Goal: Task Accomplishment & Management: Manage account settings

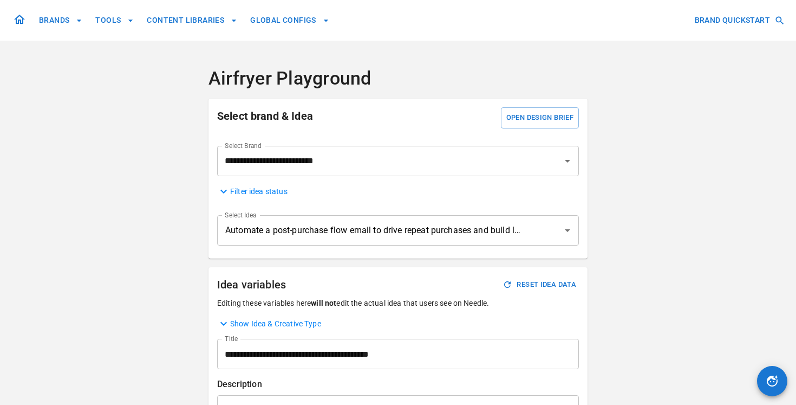
click at [107, 24] on button "TOOLS" at bounding box center [114, 20] width 47 height 20
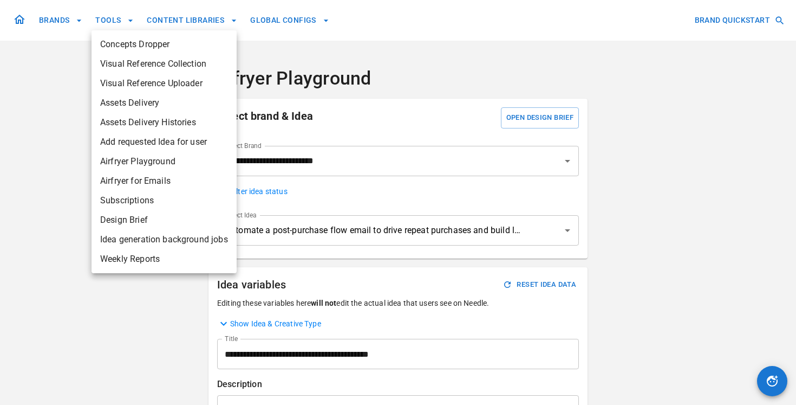
click at [217, 22] on div at bounding box center [398, 202] width 796 height 405
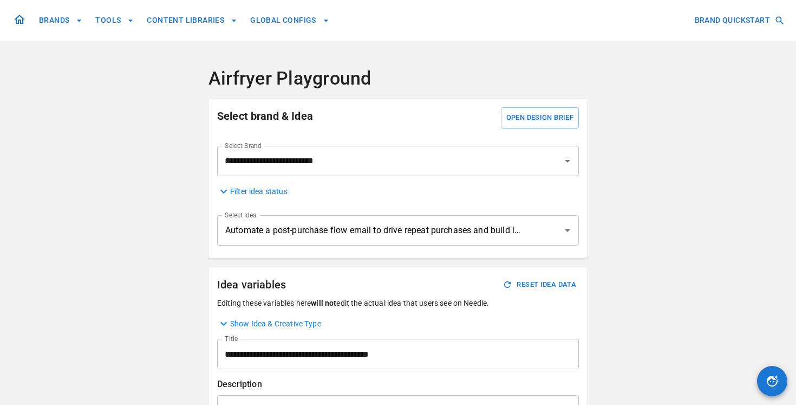
click at [217, 22] on div "Concepts Dropper Visual Reference Collection Visual Reference Uploader Assets D…" at bounding box center [398, 202] width 796 height 405
click at [211, 18] on button "CONTENT LIBRARIES" at bounding box center [191, 20] width 99 height 20
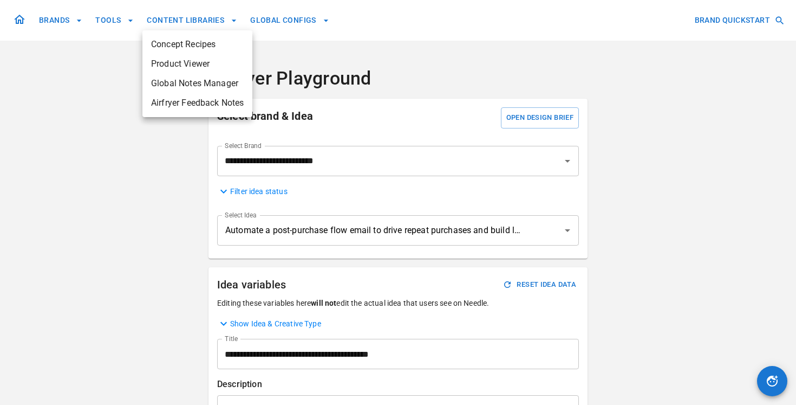
click at [69, 25] on div at bounding box center [398, 202] width 796 height 405
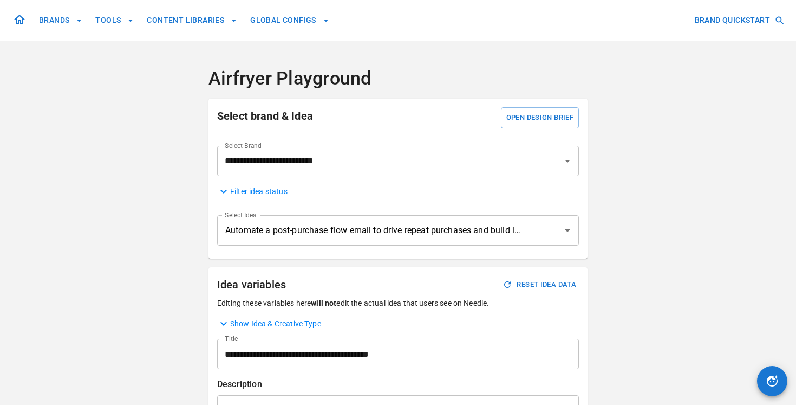
click at [69, 25] on button "BRANDS" at bounding box center [61, 20] width 52 height 20
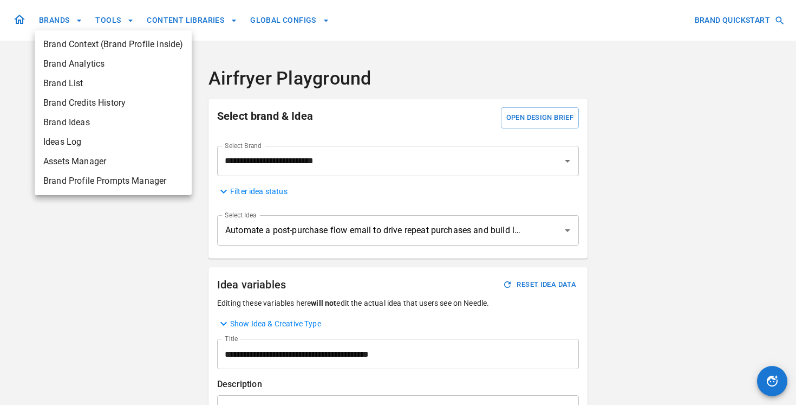
click at [292, 29] on div at bounding box center [398, 202] width 796 height 405
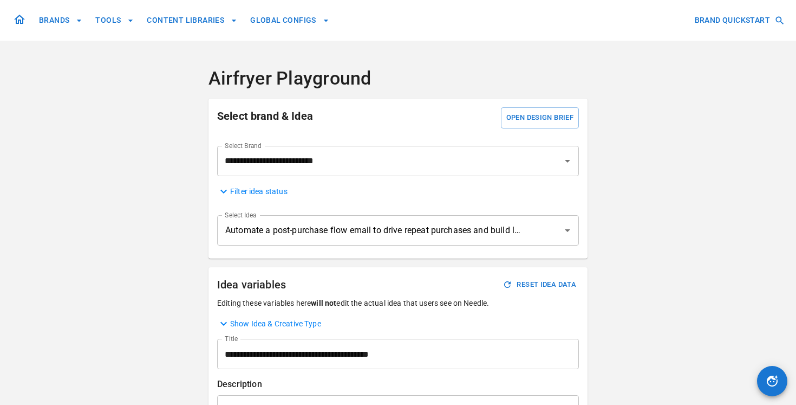
click at [297, 16] on button "GLOBAL CONFIGS" at bounding box center [290, 20] width 88 height 20
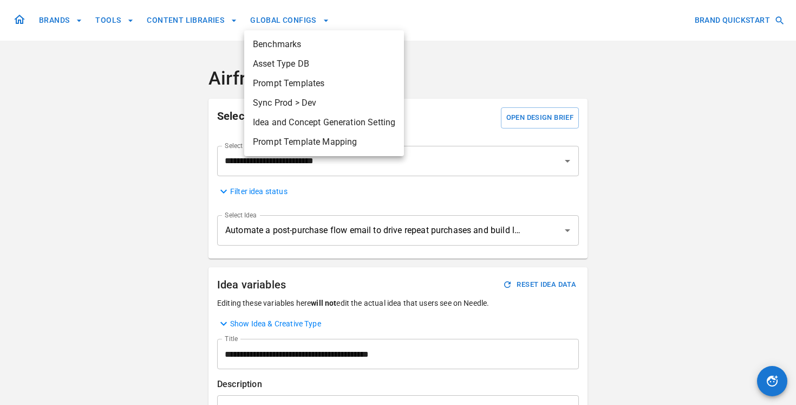
click at [297, 16] on div at bounding box center [398, 202] width 796 height 405
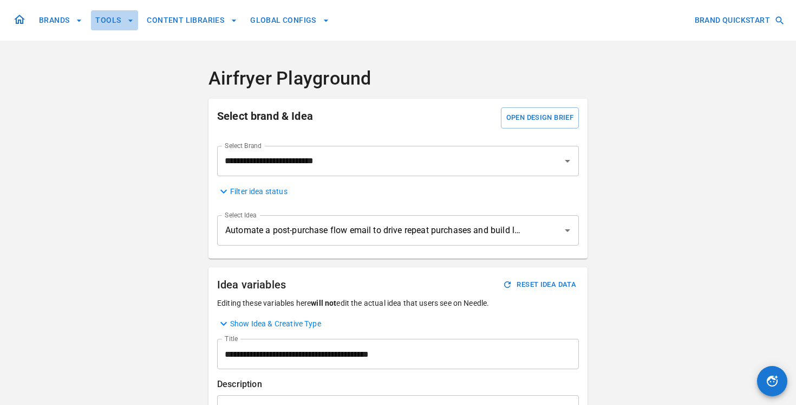
click at [121, 22] on button "TOOLS" at bounding box center [114, 20] width 47 height 20
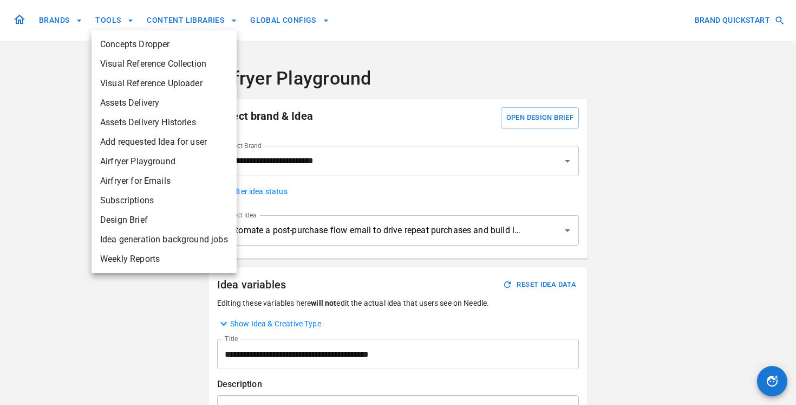
click at [128, 201] on span "Subscriptions" at bounding box center [164, 200] width 128 height 13
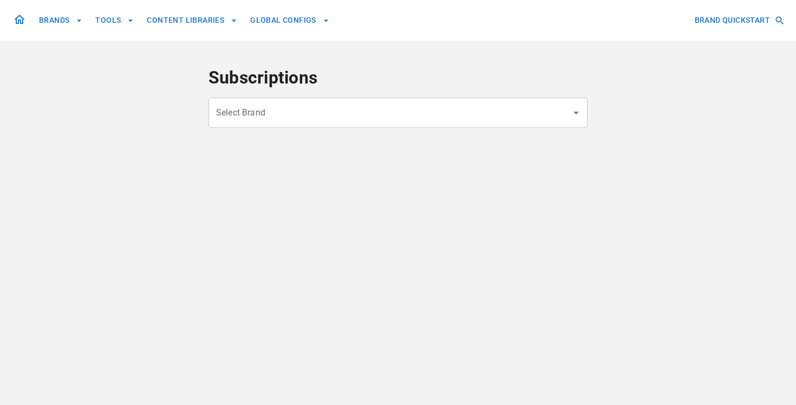
click at [259, 121] on input "Select Brand" at bounding box center [389, 112] width 353 height 21
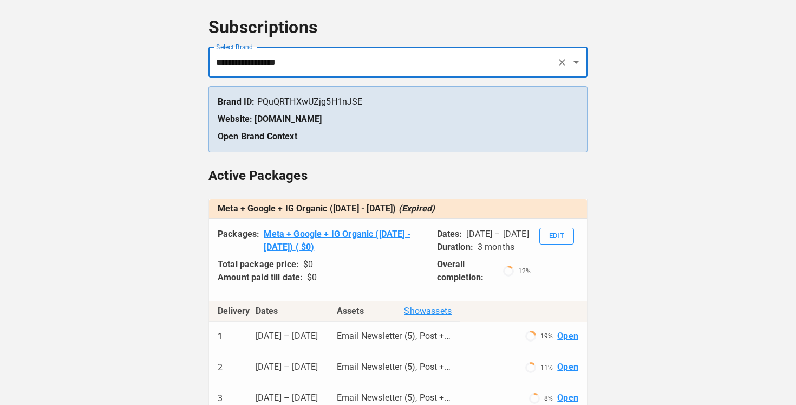
scroll to position [57, 0]
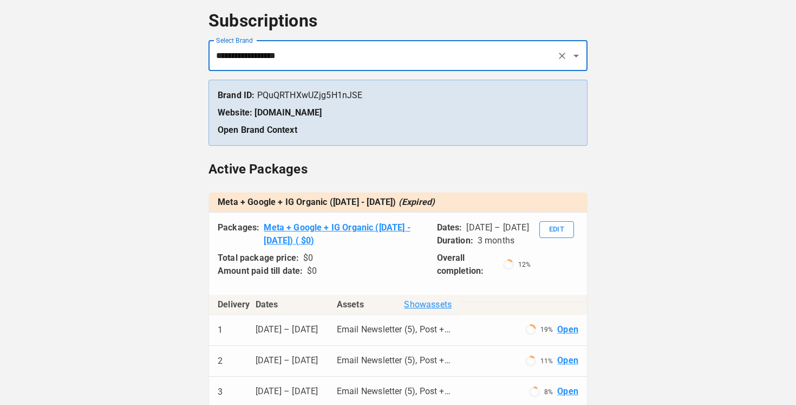
click at [332, 62] on input "**********" at bounding box center [382, 55] width 339 height 21
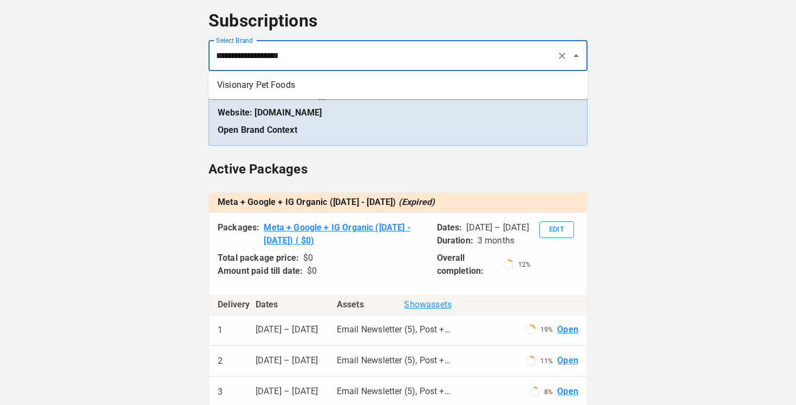
click at [306, 92] on li "Visionary Pet Foods" at bounding box center [397, 84] width 379 height 19
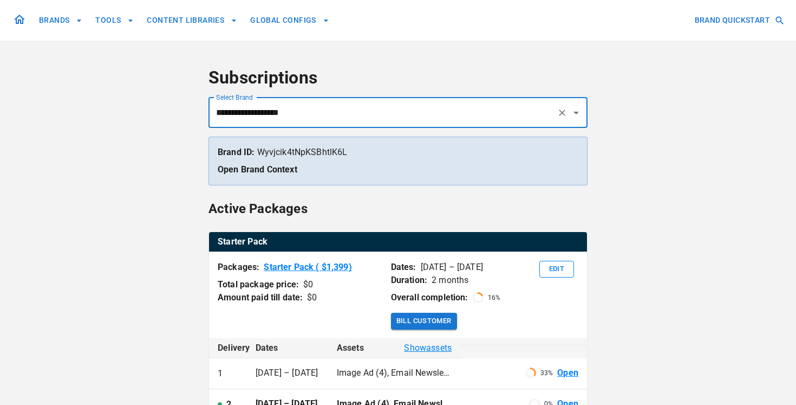
click at [325, 118] on input "**********" at bounding box center [382, 112] width 339 height 21
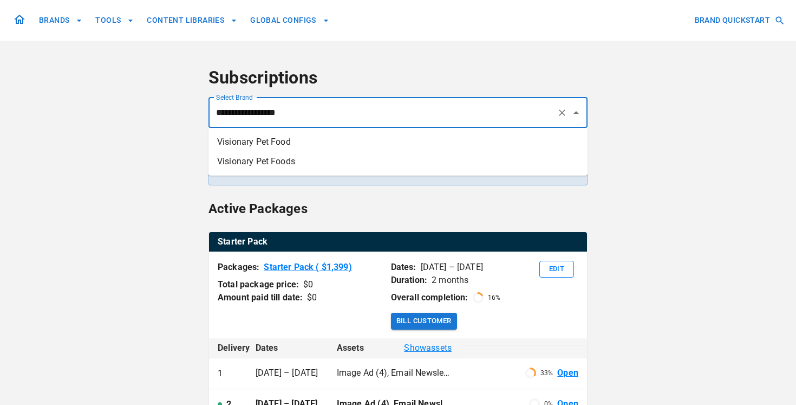
click at [287, 142] on li "Visionary Pet Food" at bounding box center [397, 141] width 379 height 19
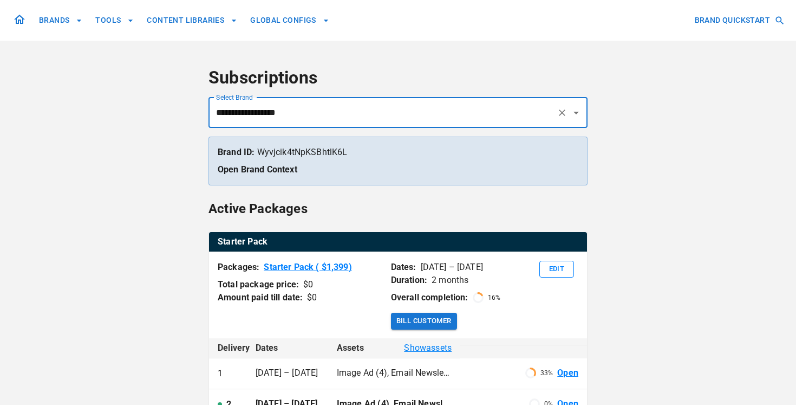
scroll to position [3, 0]
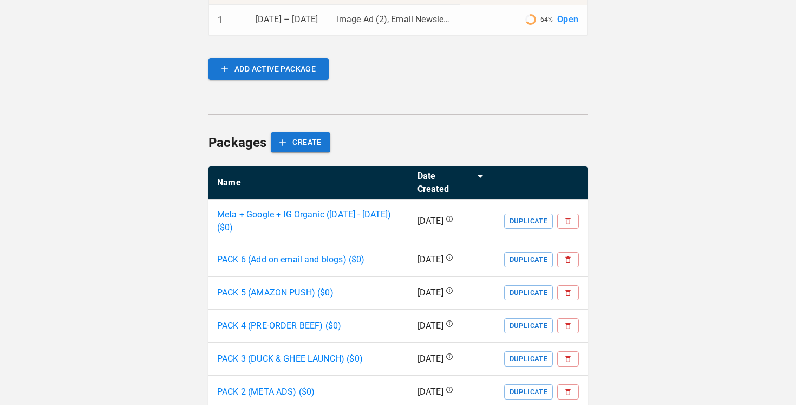
scroll to position [1697, 0]
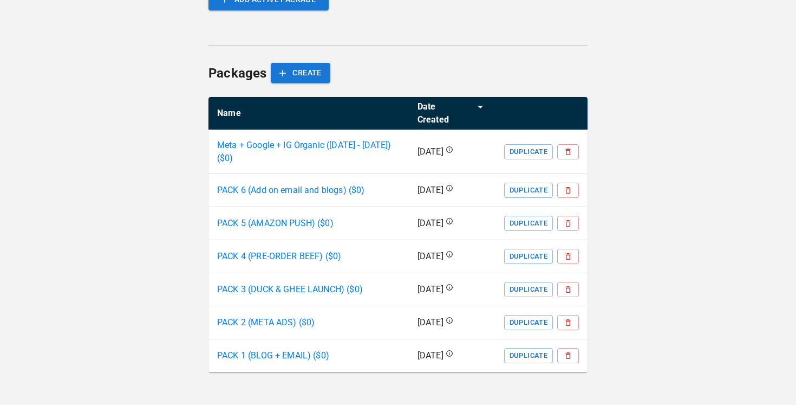
type input "**********"
